Goal: Transaction & Acquisition: Purchase product/service

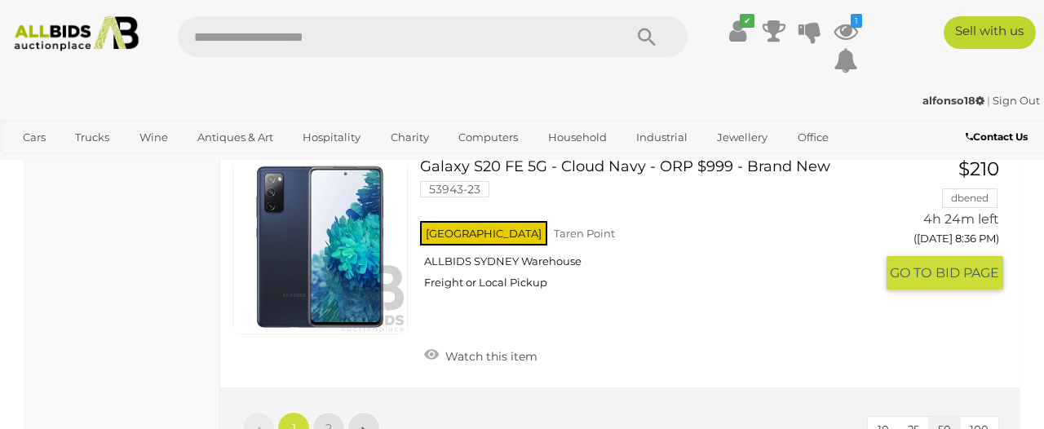
scroll to position [12598, 0]
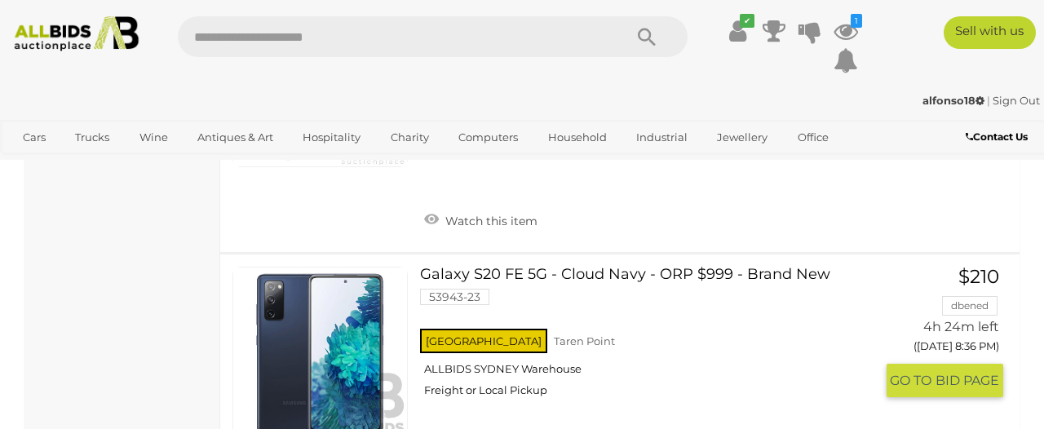
click at [476, 267] on link "Galaxy S20 FE 5G - Cloud Navy - ORP $999 - Brand New 53943-23 [GEOGRAPHIC_DATA]…" at bounding box center [653, 338] width 442 height 143
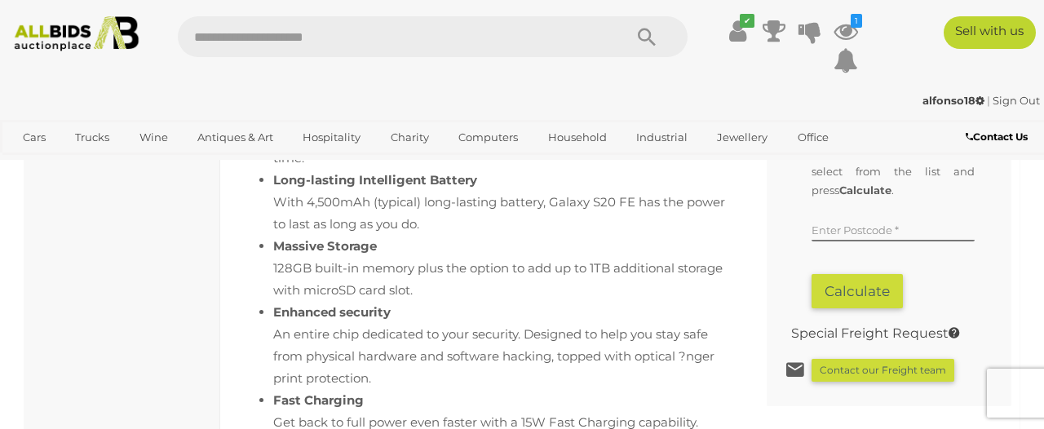
scroll to position [1507, 0]
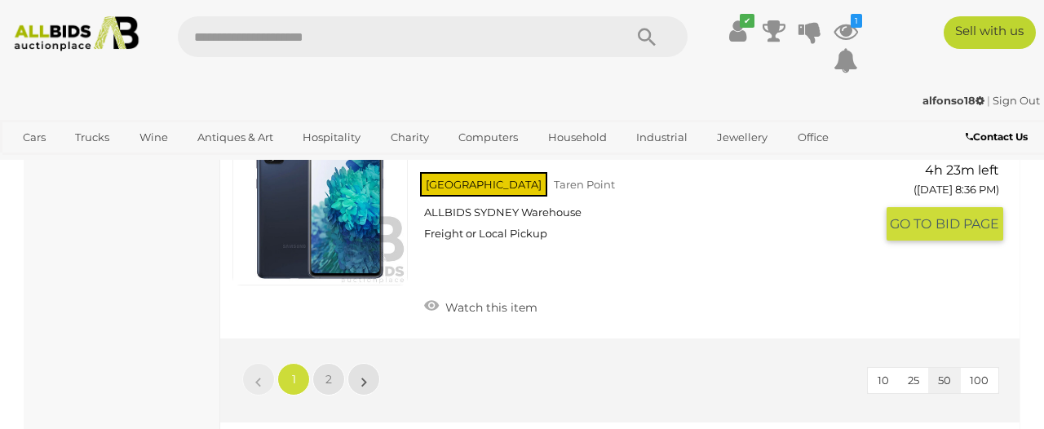
scroll to position [12754, 0]
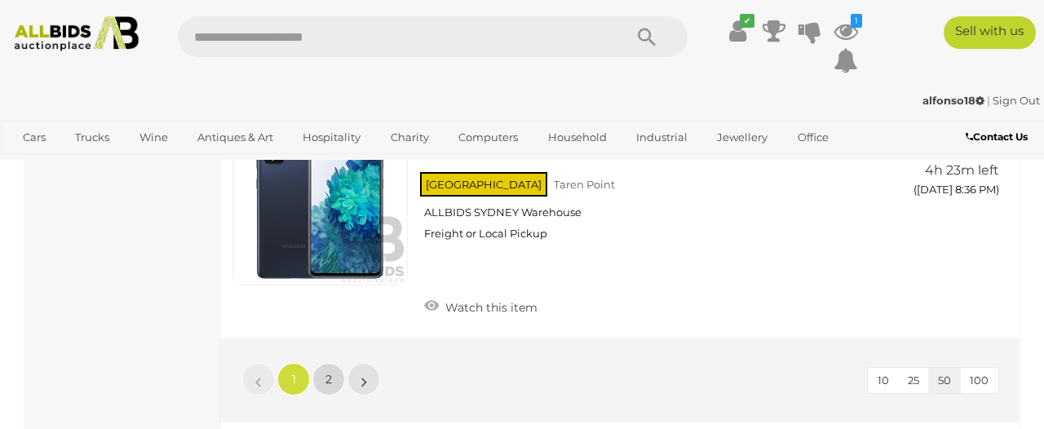
click at [322, 363] on link "2" at bounding box center [328, 379] width 33 height 33
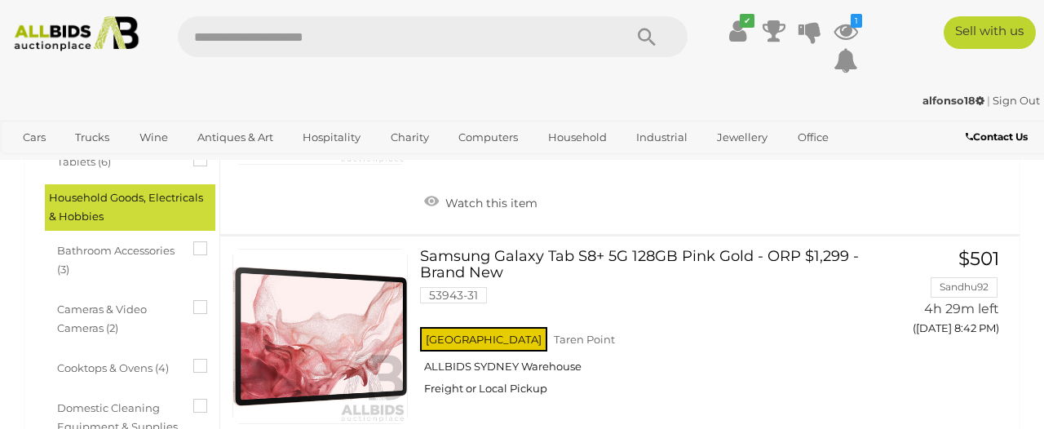
scroll to position [622, 0]
